Goal: Information Seeking & Learning: Check status

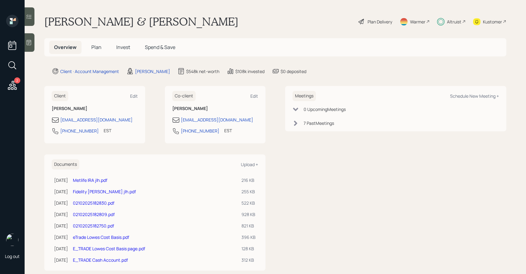
click at [125, 47] on span "Invest" at bounding box center [123, 47] width 14 height 7
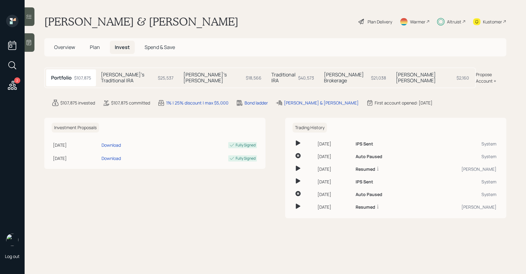
click at [396, 77] on h5 "[PERSON_NAME] [PERSON_NAME]" at bounding box center [425, 78] width 58 height 12
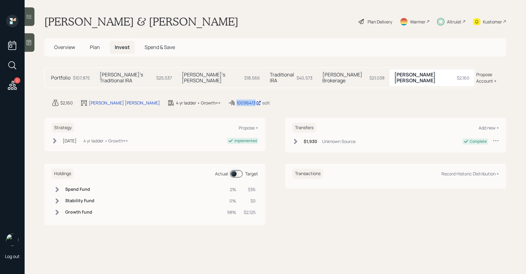
drag, startPoint x: 244, startPoint y: 98, endPoint x: 189, endPoint y: 97, distance: 55.1
click at [189, 99] on div "$2,160 [PERSON_NAME] [PERSON_NAME] 4 yr ladder • Growth++ 10096413 edit" at bounding box center [279, 102] width 455 height 7
copy div "10096413"
click at [200, 74] on h5 "[PERSON_NAME]'s [PERSON_NAME]" at bounding box center [212, 78] width 60 height 12
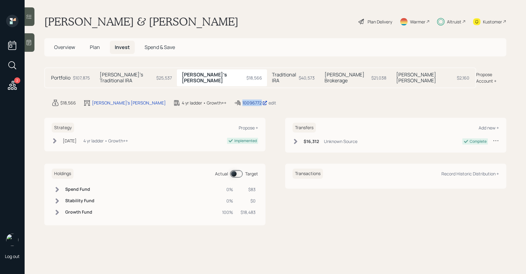
drag, startPoint x: 233, startPoint y: 97, endPoint x: 192, endPoint y: 97, distance: 40.6
click at [192, 99] on div "$18,566 [PERSON_NAME]'s [PERSON_NAME] 4 yr ladder • Growth++ 10096772 edit" at bounding box center [279, 102] width 455 height 7
copy div "10096772"
click at [141, 79] on div "[PERSON_NAME]'s Traditional IRA $25,537" at bounding box center [136, 77] width 82 height 17
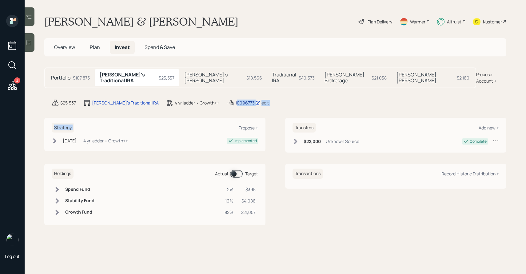
drag, startPoint x: 259, startPoint y: 101, endPoint x: 212, endPoint y: 99, distance: 46.5
click at [212, 99] on main "[PERSON_NAME] & [PERSON_NAME] Plan Delivery Warmer Altruist Kustomer Overview P…" at bounding box center [276, 137] width 502 height 274
click at [223, 104] on main "[PERSON_NAME] & [PERSON_NAME] Plan Delivery Warmer Altruist Kustomer Overview P…" at bounding box center [276, 137] width 502 height 274
drag, startPoint x: 209, startPoint y: 96, endPoint x: 231, endPoint y: 97, distance: 22.2
click at [231, 99] on div "10096773 edit" at bounding box center [248, 102] width 42 height 7
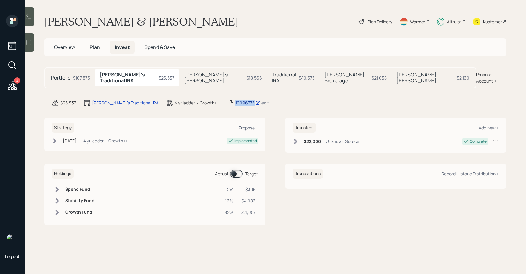
copy div "10096773"
click at [272, 73] on h5 "Traditional IRA" at bounding box center [284, 78] width 24 height 12
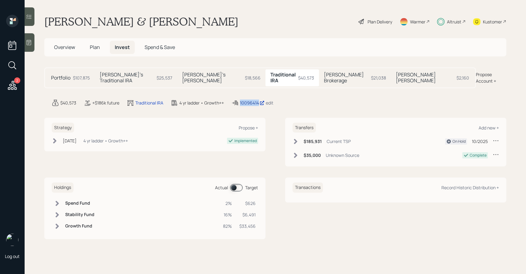
drag, startPoint x: 236, startPoint y: 96, endPoint x: 261, endPoint y: 96, distance: 24.9
click at [261, 99] on div "10096414 edit" at bounding box center [252, 102] width 42 height 7
copy div "10096414"
click at [371, 74] on div "$21,038" at bounding box center [378, 77] width 15 height 6
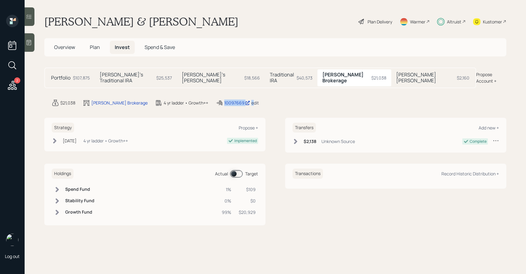
drag, startPoint x: 202, startPoint y: 97, endPoint x: 231, endPoint y: 98, distance: 28.9
click at [231, 99] on div "10097669 edit" at bounding box center [237, 102] width 43 height 7
copy div "10097669 e"
click at [241, 170] on span at bounding box center [236, 173] width 13 height 7
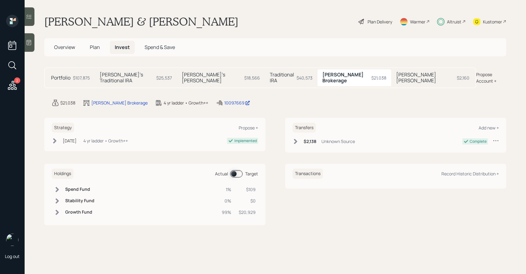
click at [457, 77] on div "$2,160" at bounding box center [463, 77] width 13 height 6
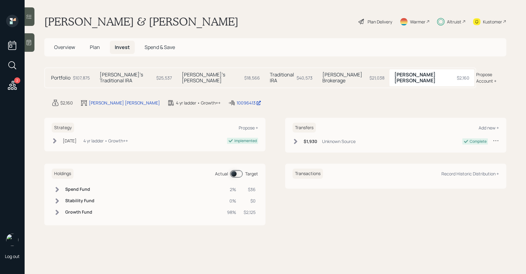
click at [234, 171] on span at bounding box center [236, 173] width 13 height 7
click at [323, 76] on h5 "[PERSON_NAME] Brokerage" at bounding box center [345, 78] width 45 height 12
